Goal: Information Seeking & Learning: Learn about a topic

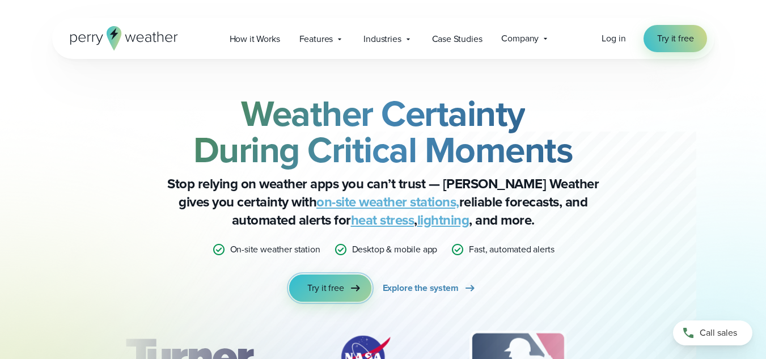
click at [339, 285] on span "Try it free" at bounding box center [325, 288] width 36 height 14
click at [430, 294] on span "Explore the system" at bounding box center [421, 288] width 76 height 14
